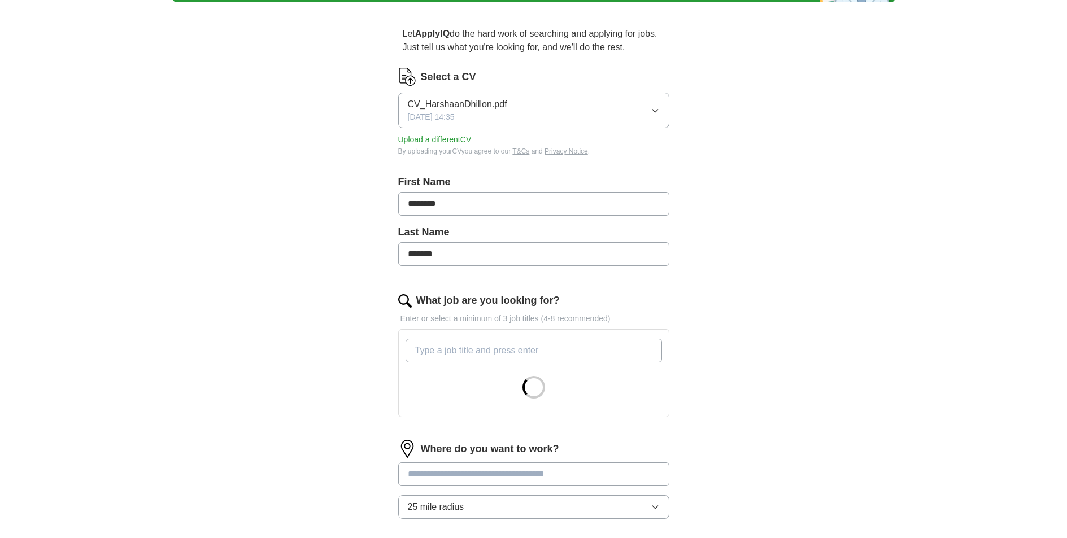
scroll to position [121, 0]
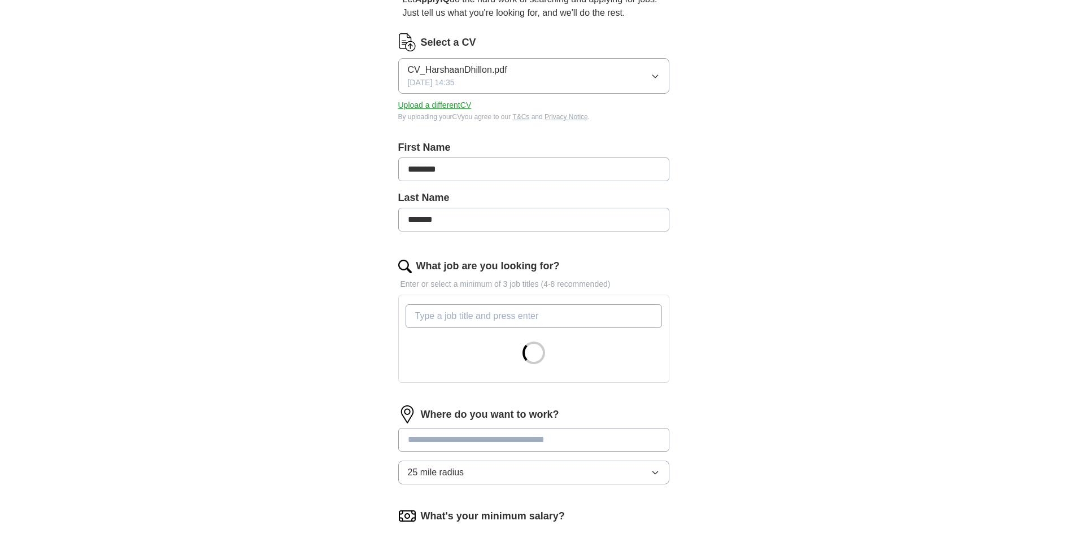
click at [483, 317] on input "What job are you looking for?" at bounding box center [533, 316] width 256 height 24
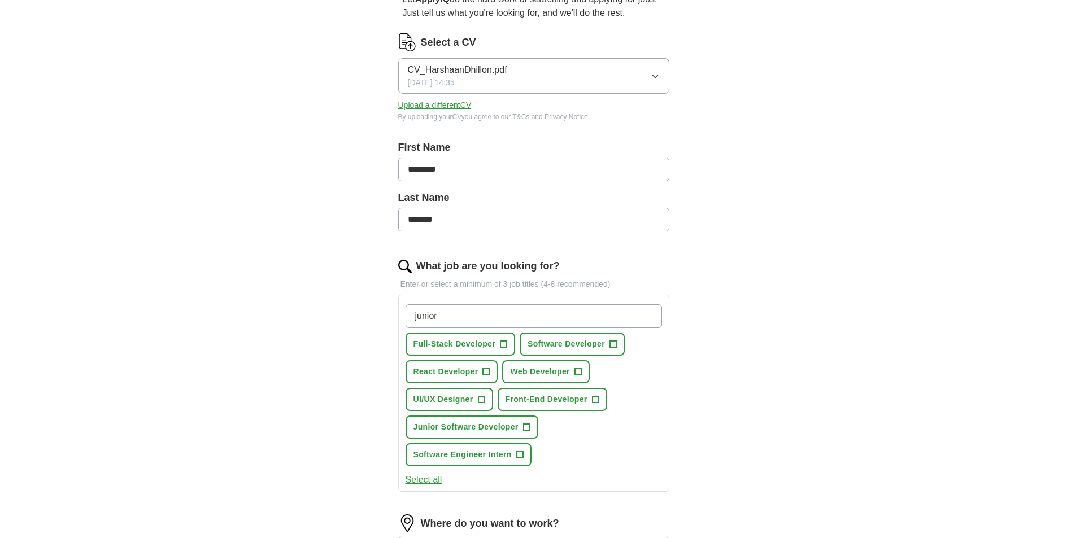
type input "junior"
click at [604, 342] on span "Software Developer" at bounding box center [565, 344] width 77 height 12
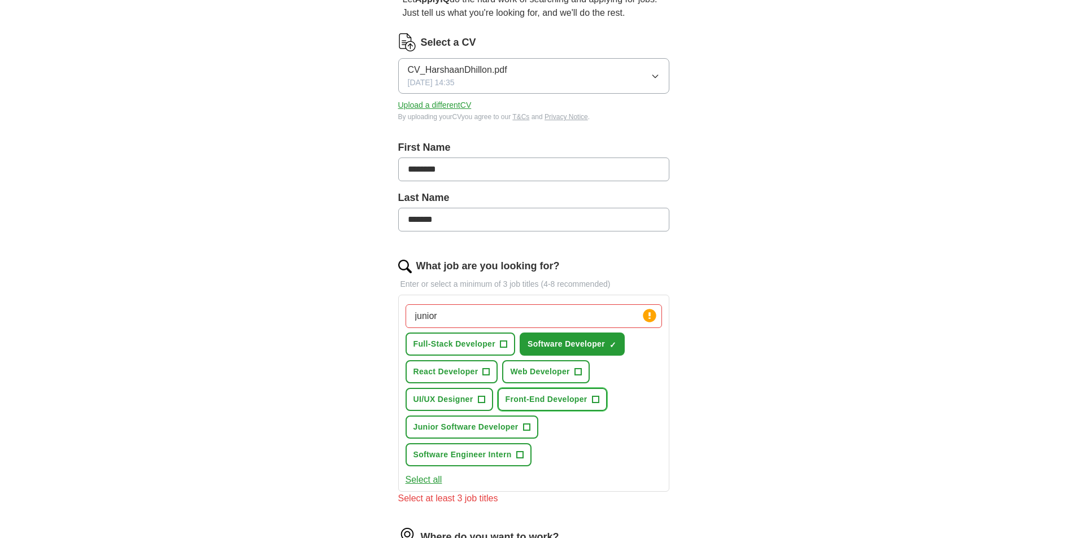
click at [582, 392] on button "Front-End Developer +" at bounding box center [553, 399] width 110 height 23
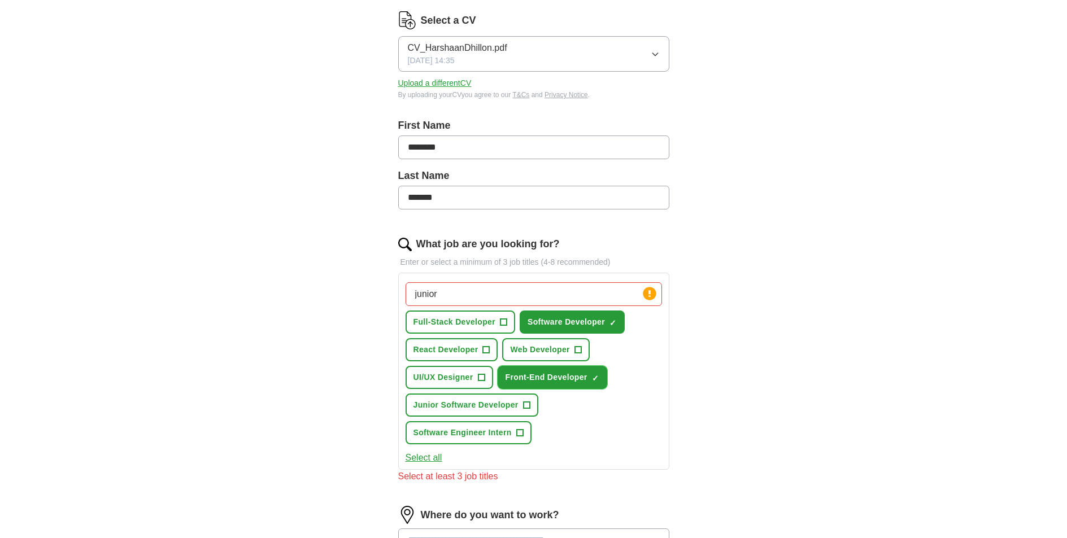
scroll to position [150, 0]
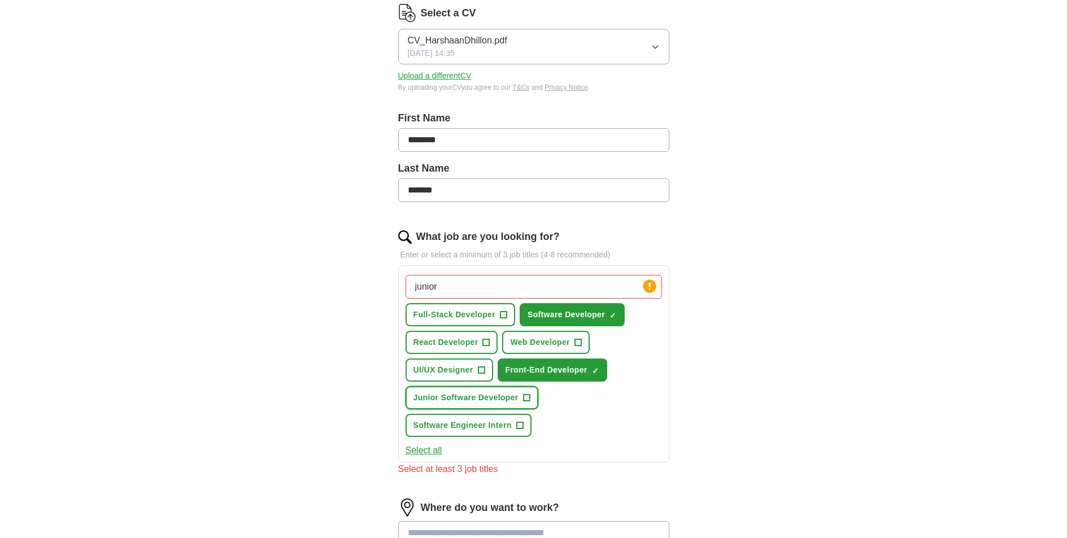
click at [515, 394] on span "Junior Software Developer" at bounding box center [465, 398] width 105 height 12
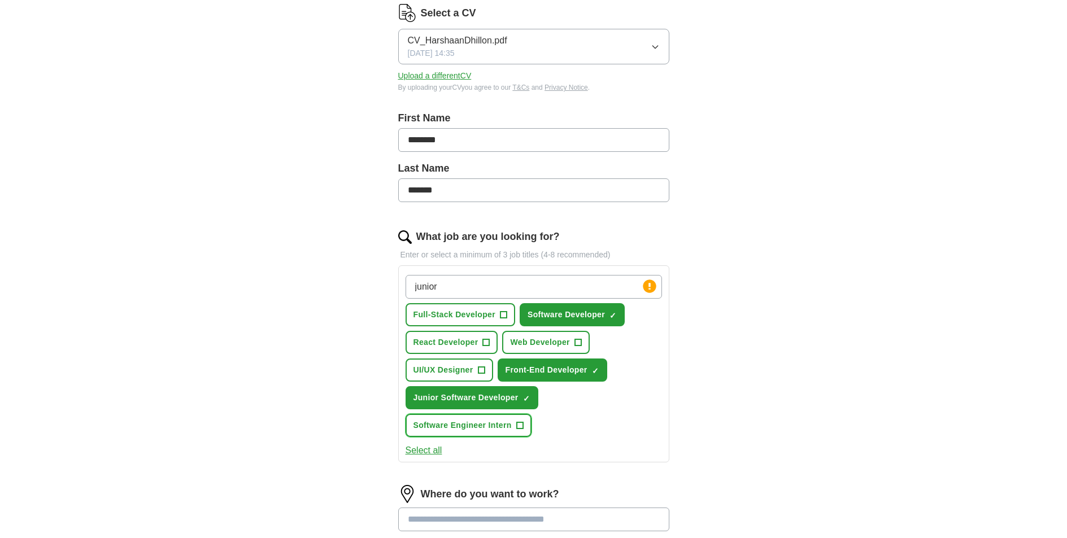
click at [517, 425] on span "+" at bounding box center [519, 425] width 7 height 9
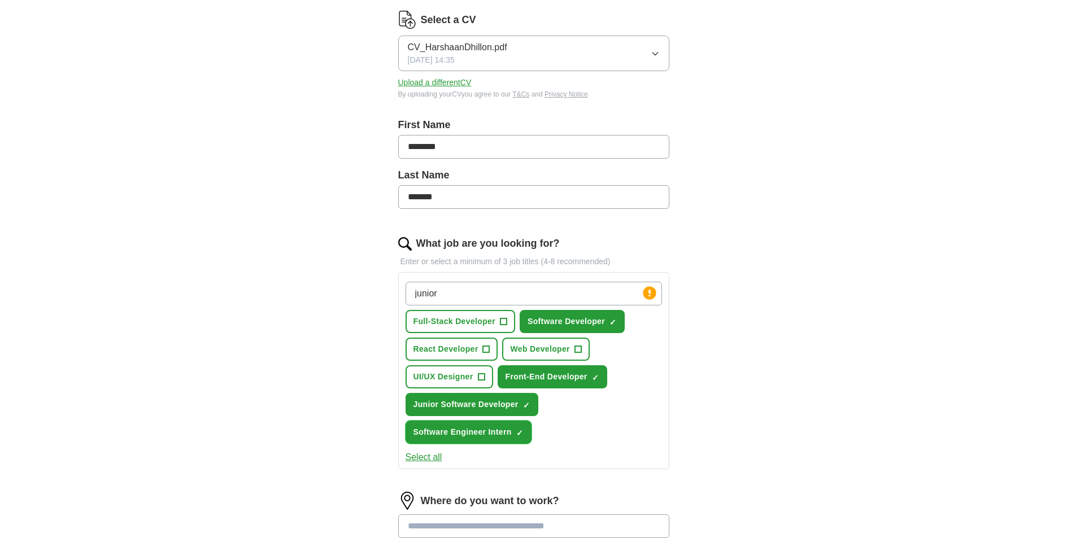
scroll to position [136, 0]
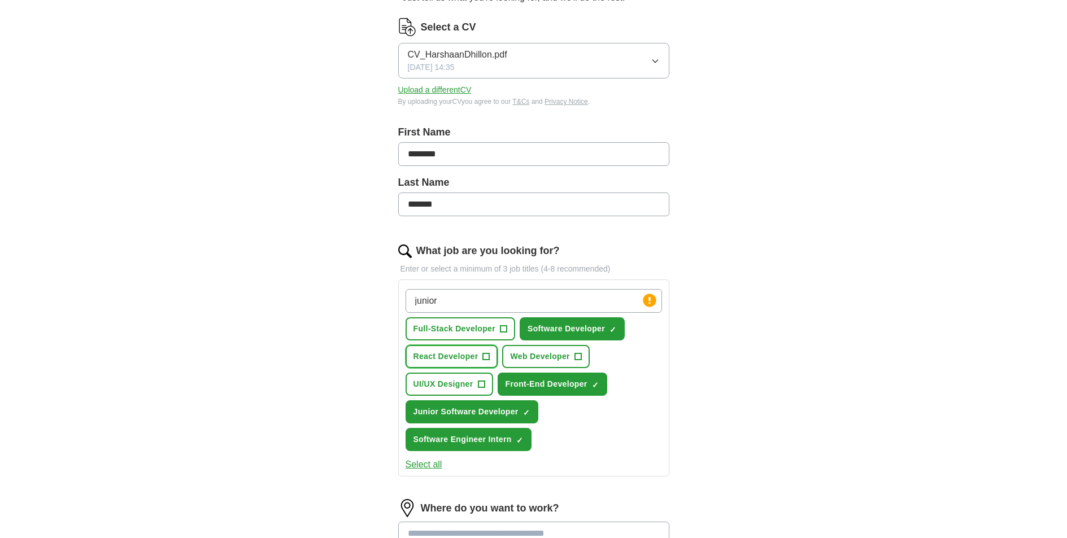
click at [470, 363] on button "React Developer +" at bounding box center [451, 356] width 93 height 23
click at [556, 359] on span "Web Developer" at bounding box center [539, 357] width 59 height 12
click at [0, 0] on span "×" at bounding box center [0, 0] width 0 height 0
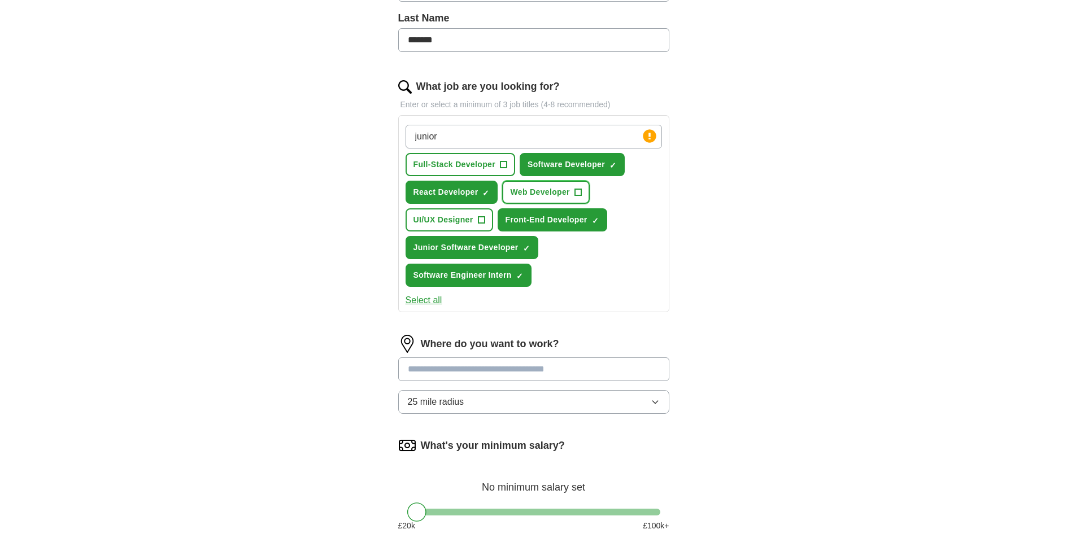
scroll to position [339, 0]
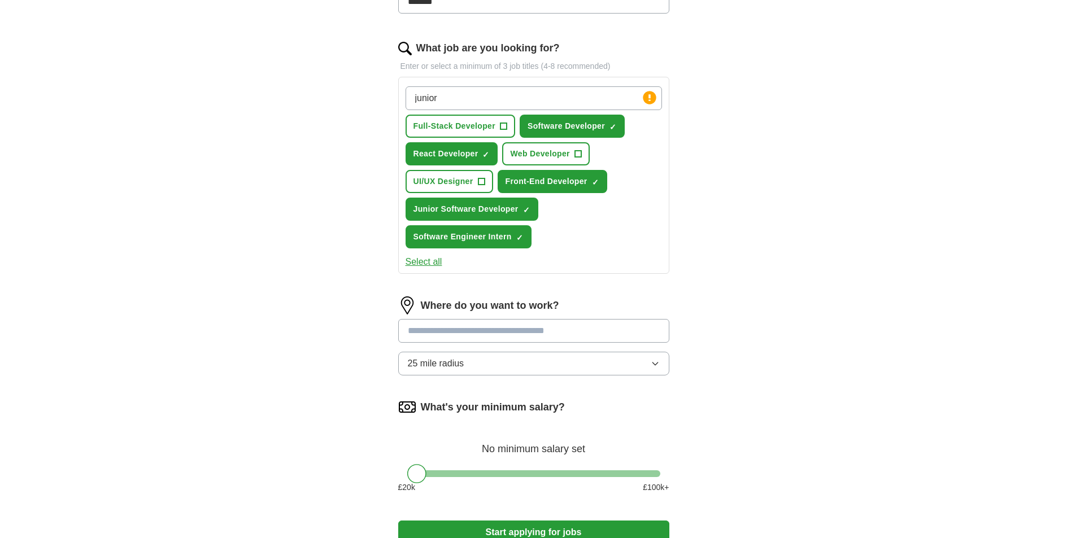
click at [528, 332] on input "text" at bounding box center [533, 331] width 271 height 24
click at [552, 356] on div "Where do you want to work? 25 mile radius" at bounding box center [533, 340] width 271 height 88
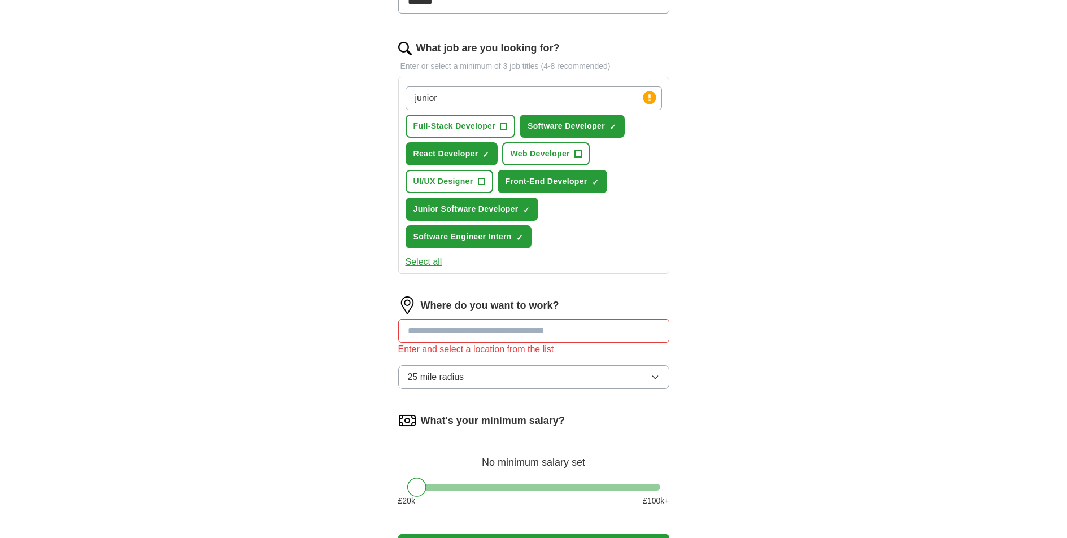
click at [540, 335] on input "text" at bounding box center [533, 331] width 271 height 24
type input "*"
type input "***"
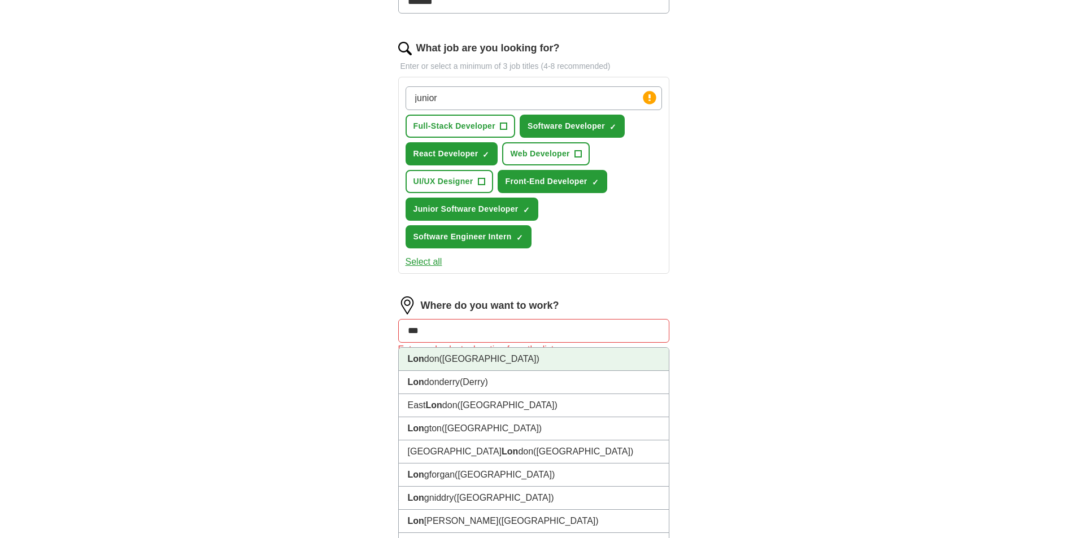
click at [531, 355] on li "Lon don ([GEOGRAPHIC_DATA])" at bounding box center [534, 359] width 270 height 23
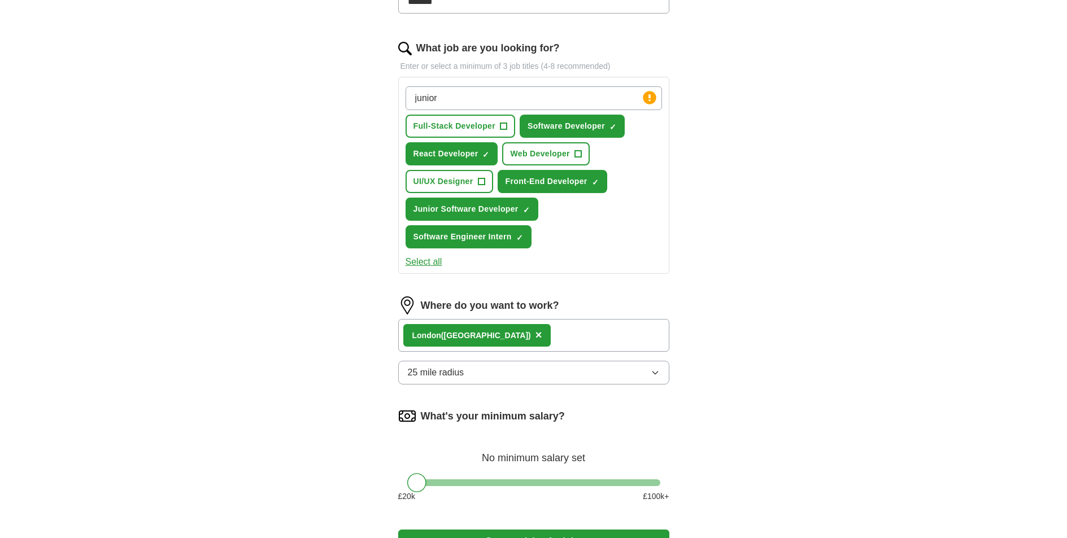
click at [463, 364] on button "25 mile radius" at bounding box center [533, 373] width 271 height 24
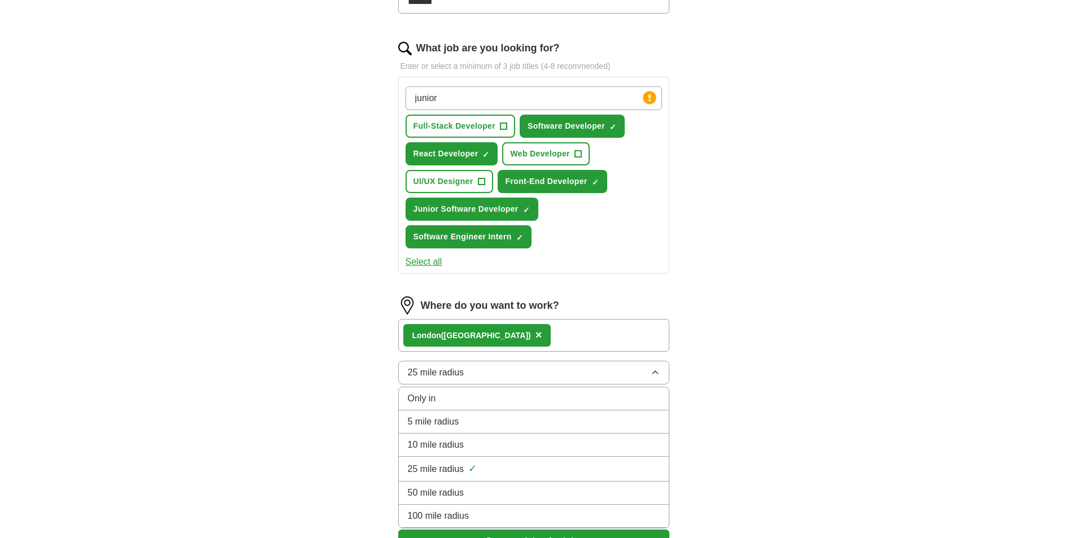
scroll to position [354, 0]
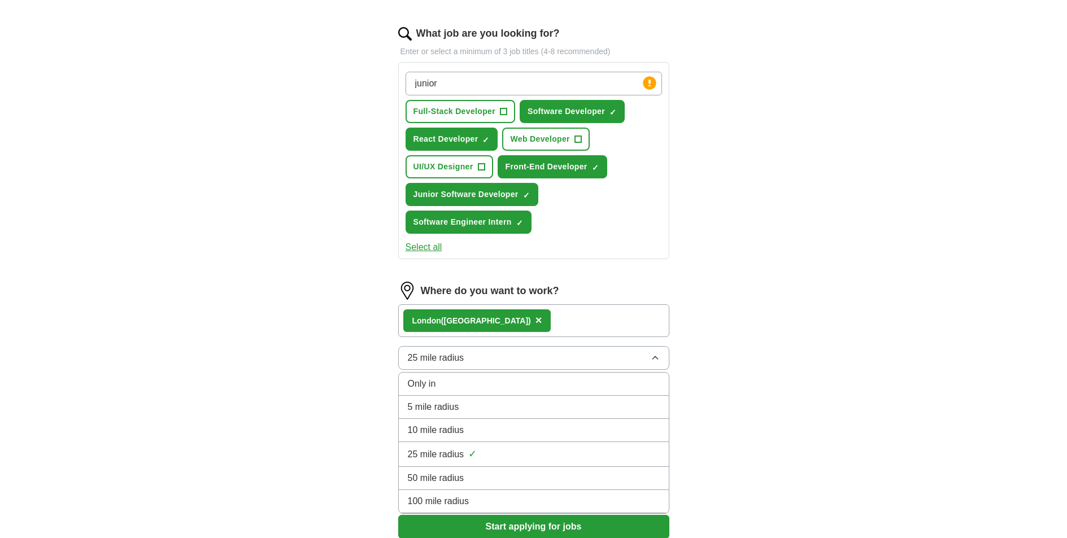
click at [489, 495] on div "100 mile radius" at bounding box center [534, 502] width 252 height 14
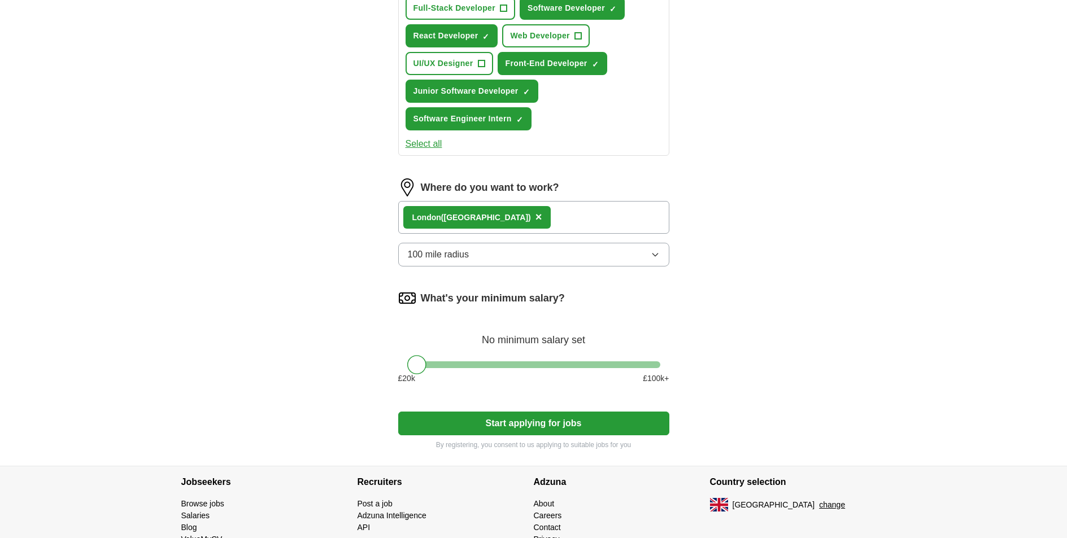
scroll to position [511, 0]
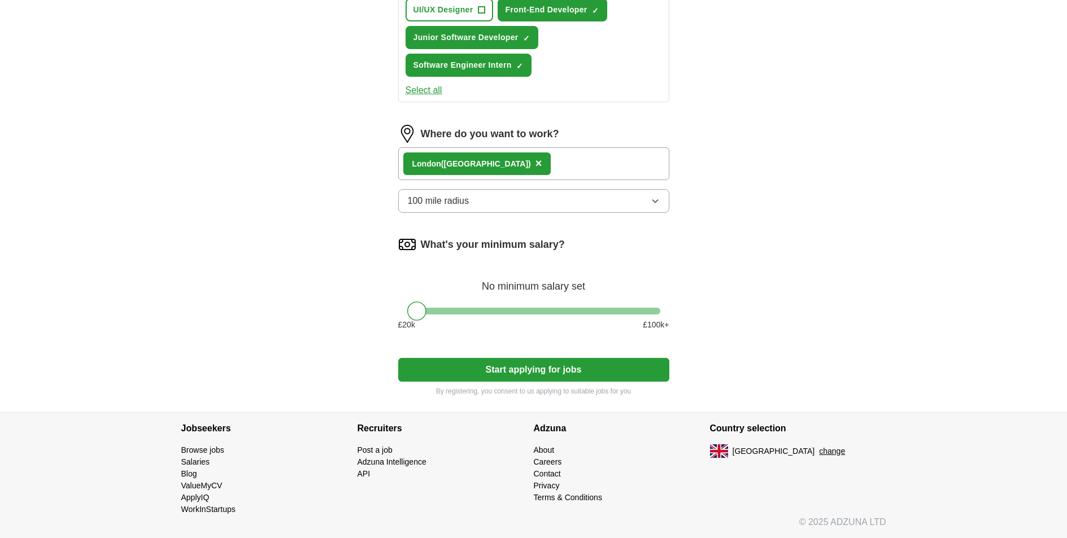
click at [498, 376] on button "Start applying for jobs" at bounding box center [533, 370] width 271 height 24
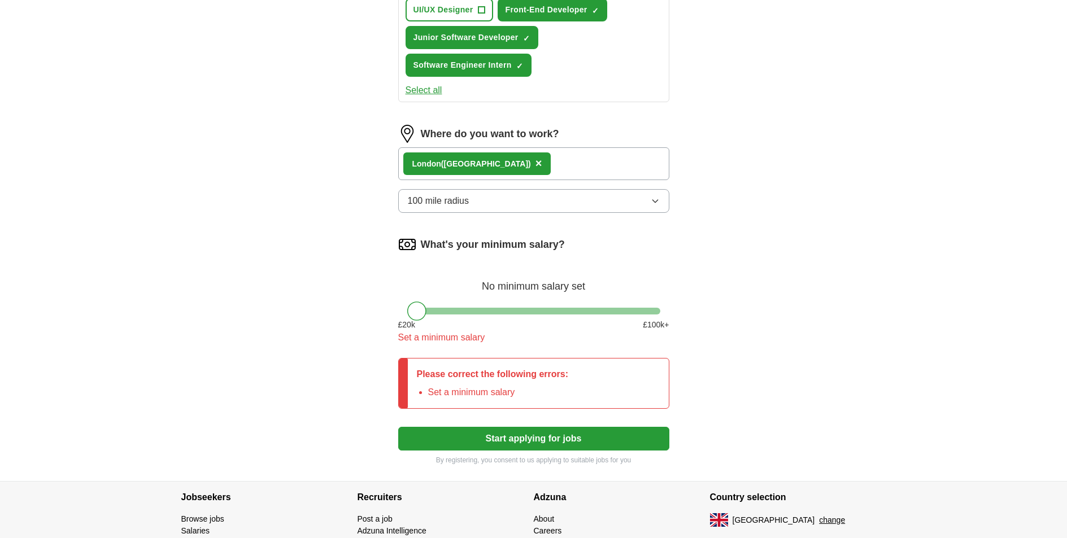
click at [491, 390] on li "Set a minimum salary" at bounding box center [498, 393] width 141 height 14
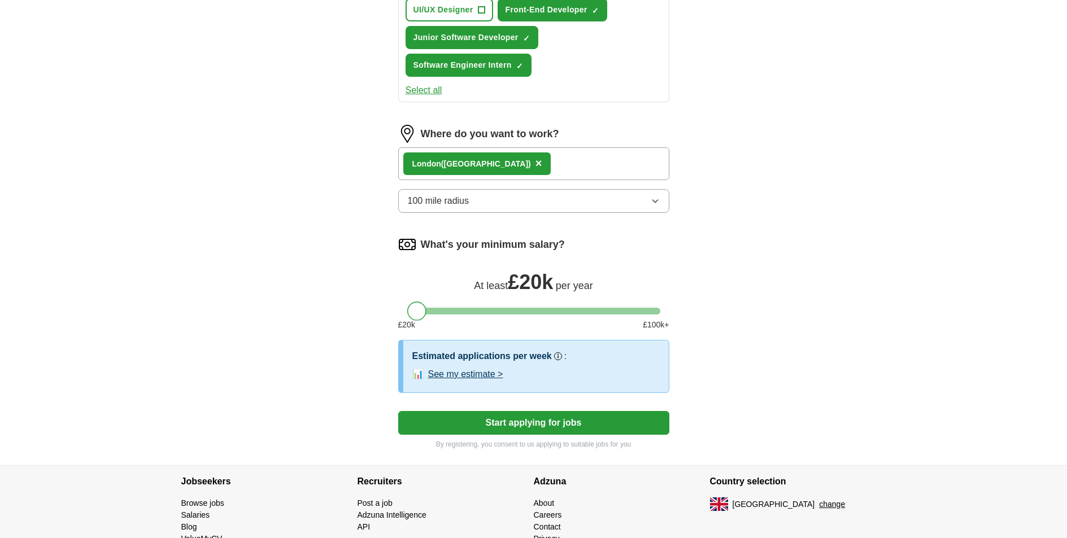
drag, startPoint x: 422, startPoint y: 315, endPoint x: 387, endPoint y: 316, distance: 35.1
click at [387, 316] on div "Let ApplyIQ do the hard work of searching and applying for jobs. Just tell us w…" at bounding box center [533, 26] width 361 height 878
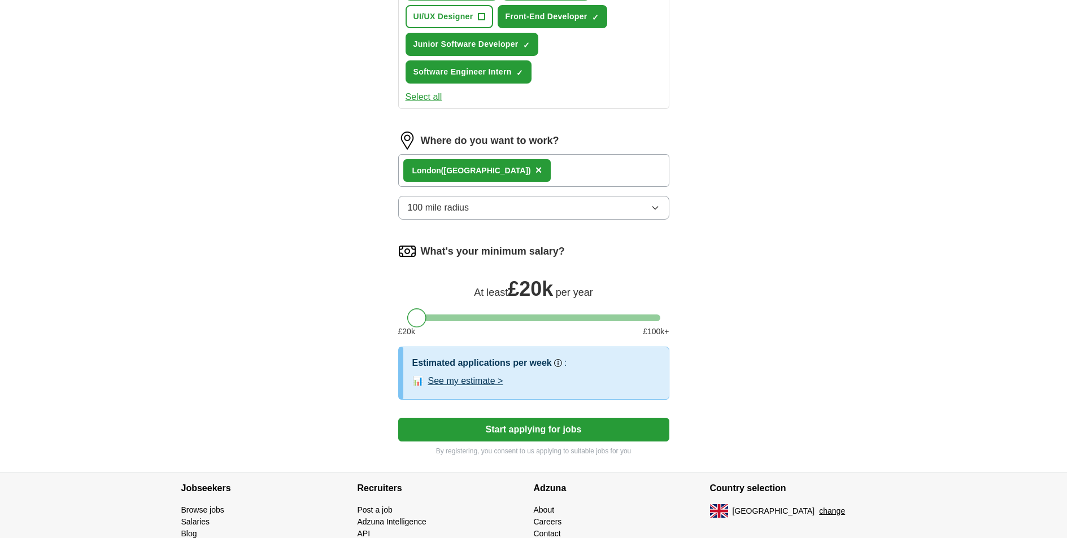
scroll to position [496, 0]
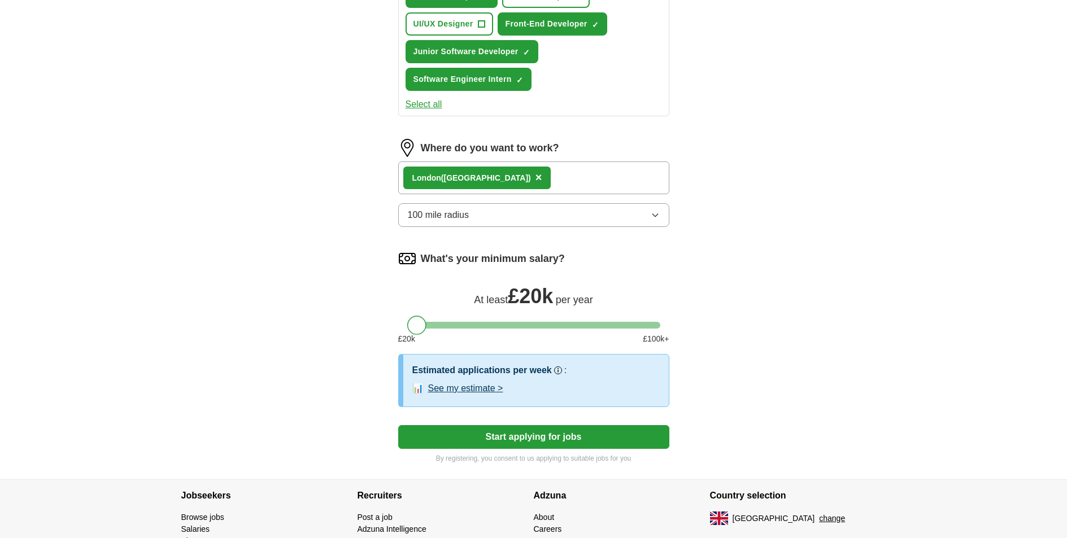
click at [495, 390] on button "See my estimate >" at bounding box center [465, 389] width 75 height 14
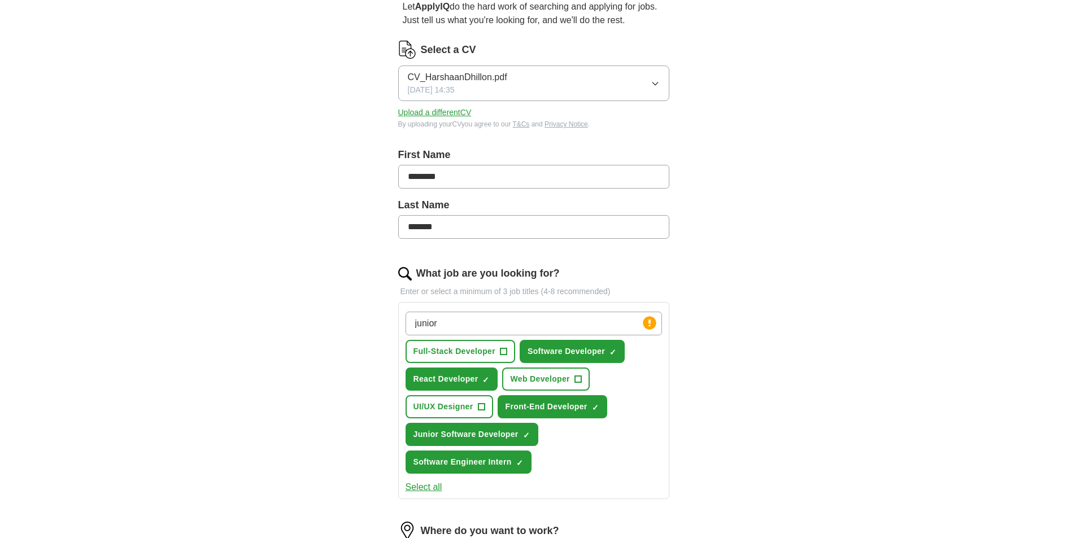
scroll to position [578, 0]
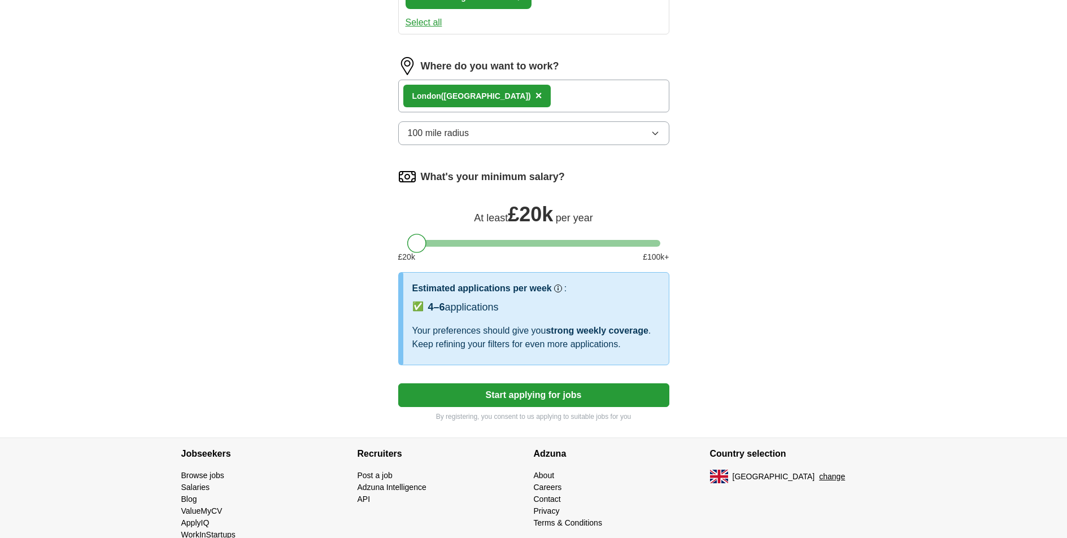
click at [520, 391] on button "Start applying for jobs" at bounding box center [533, 395] width 271 height 24
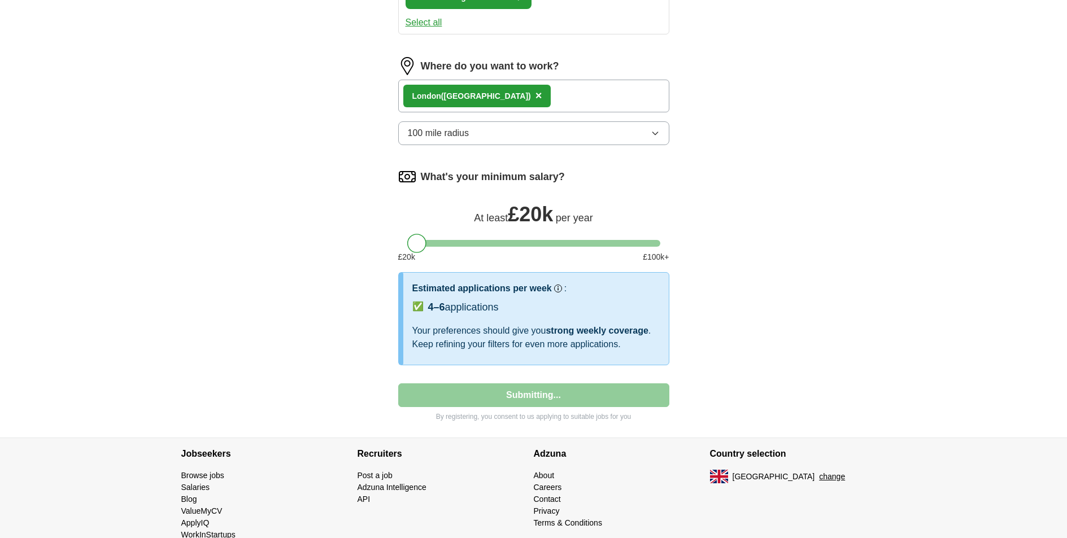
select select "**"
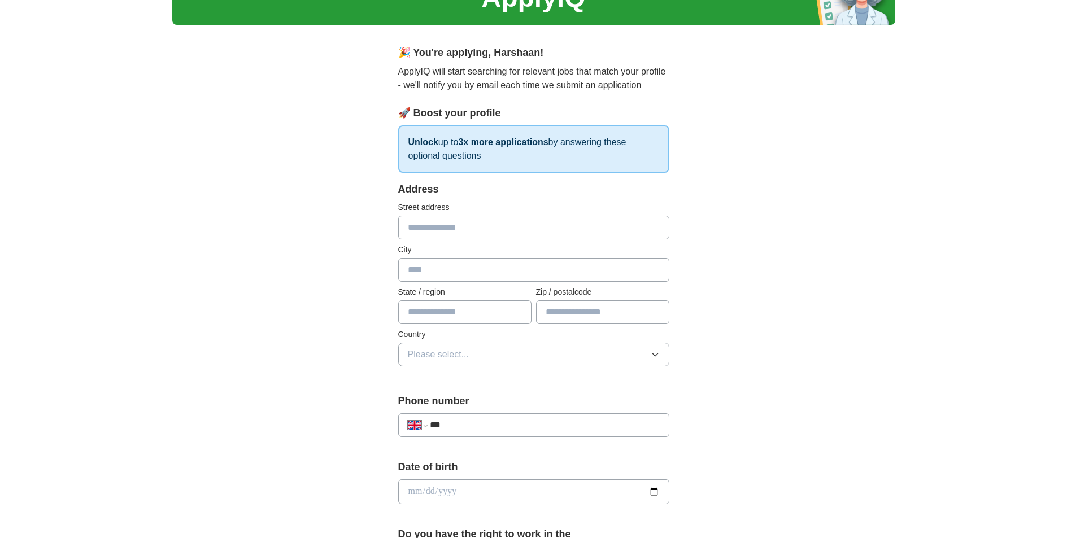
scroll to position [0, 0]
